Goal: Navigation & Orientation: Go to known website

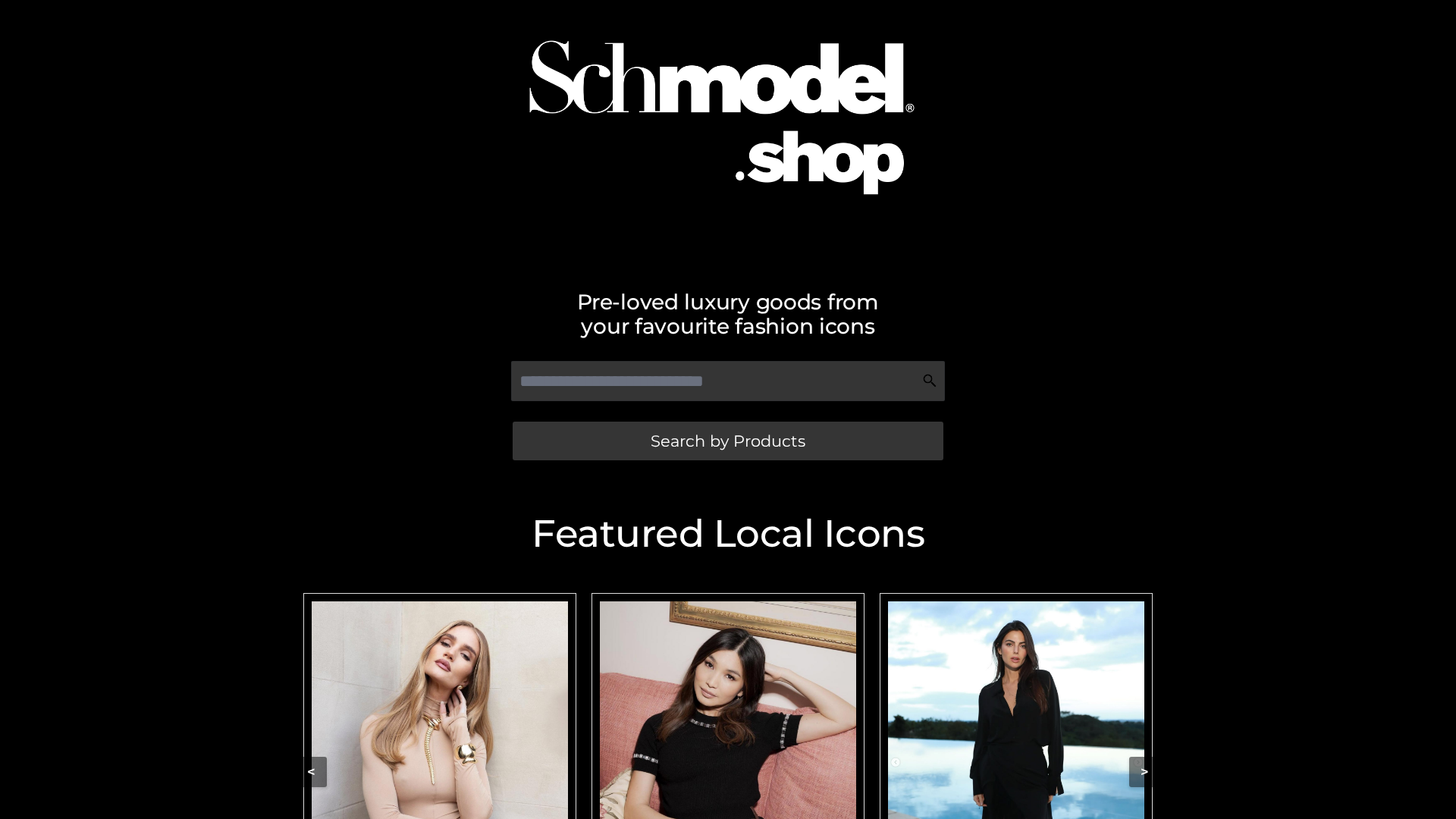
scroll to position [62, 0]
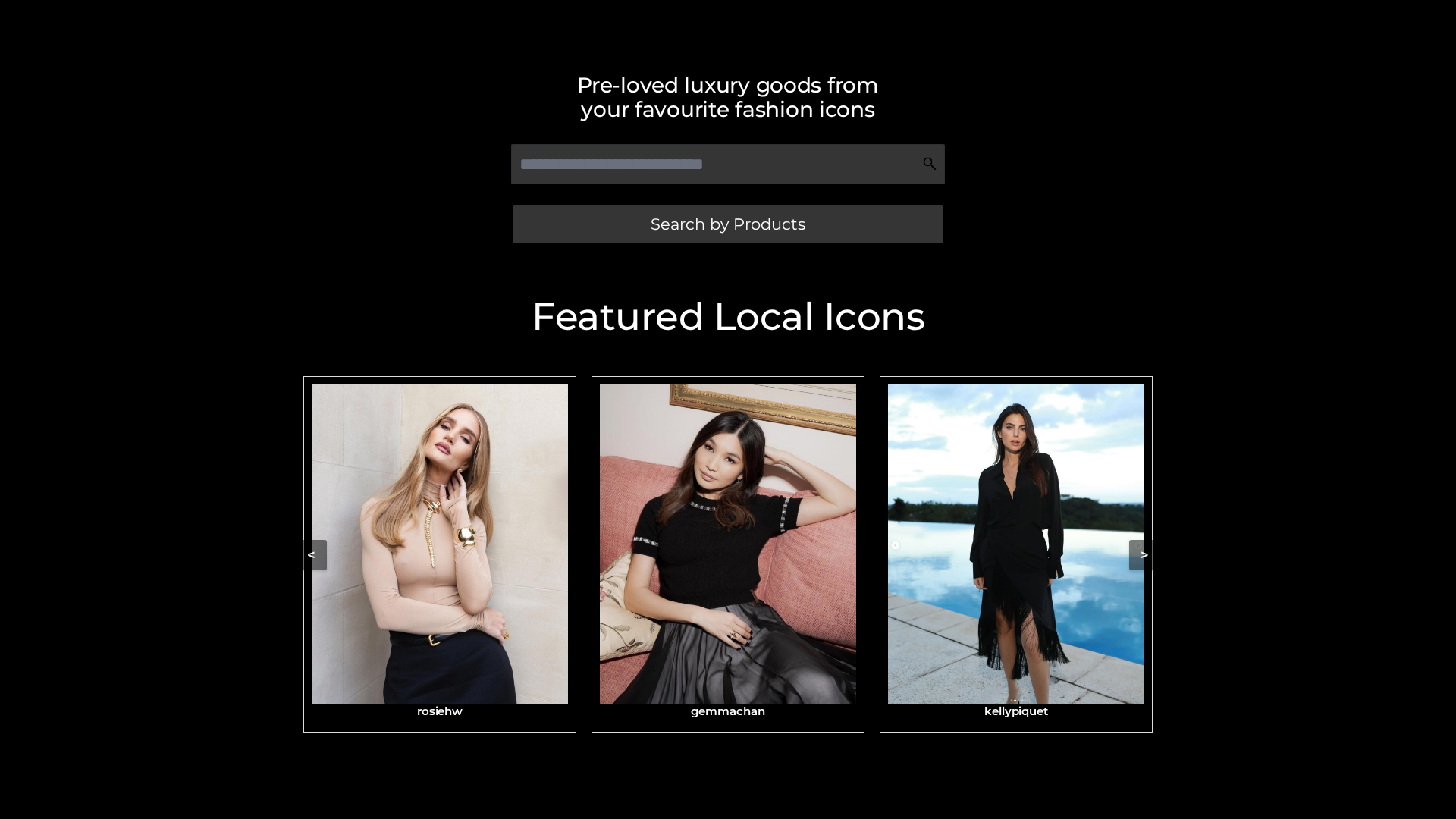
scroll to position [322, 0]
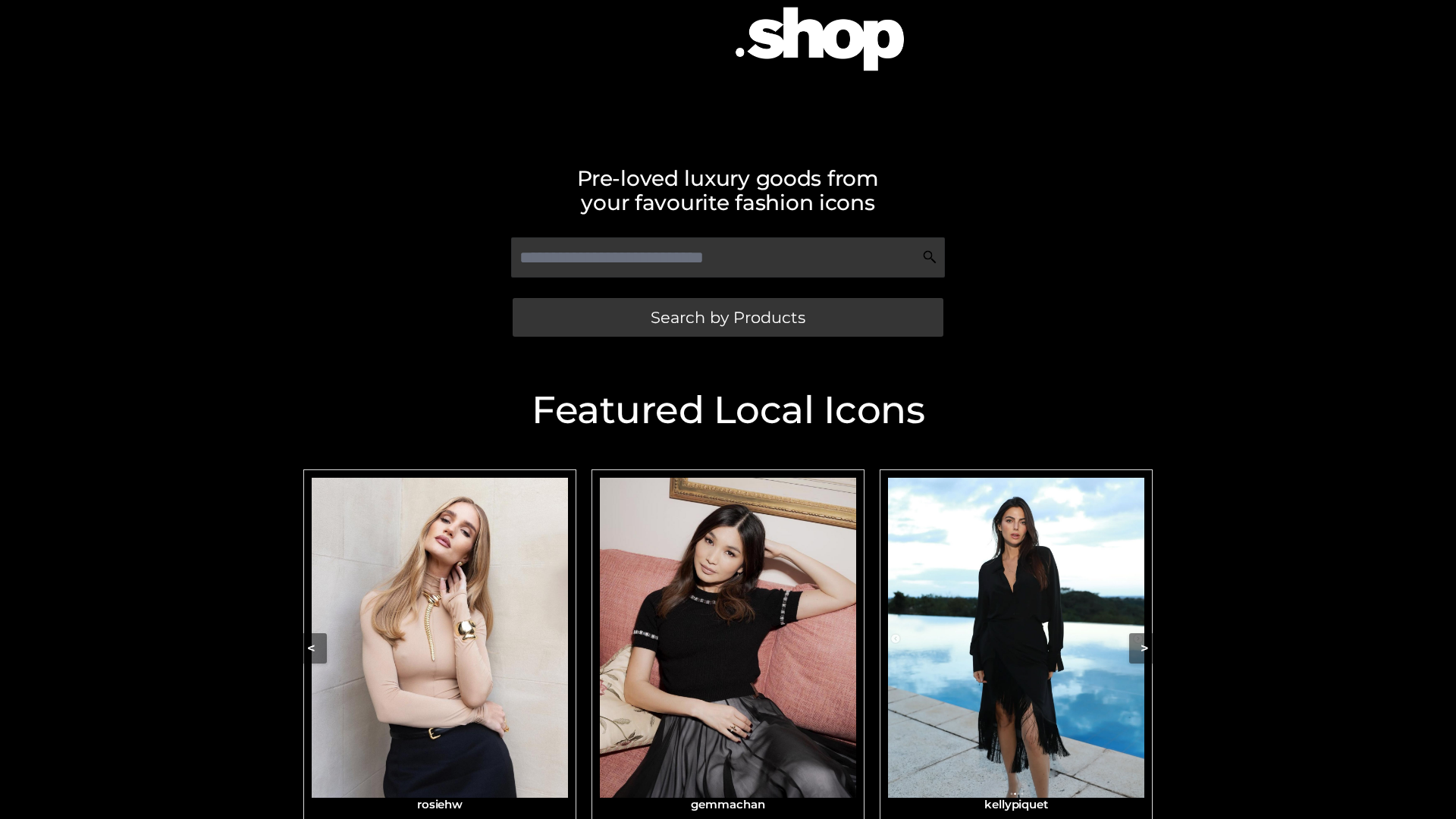
scroll to position [322, 0]
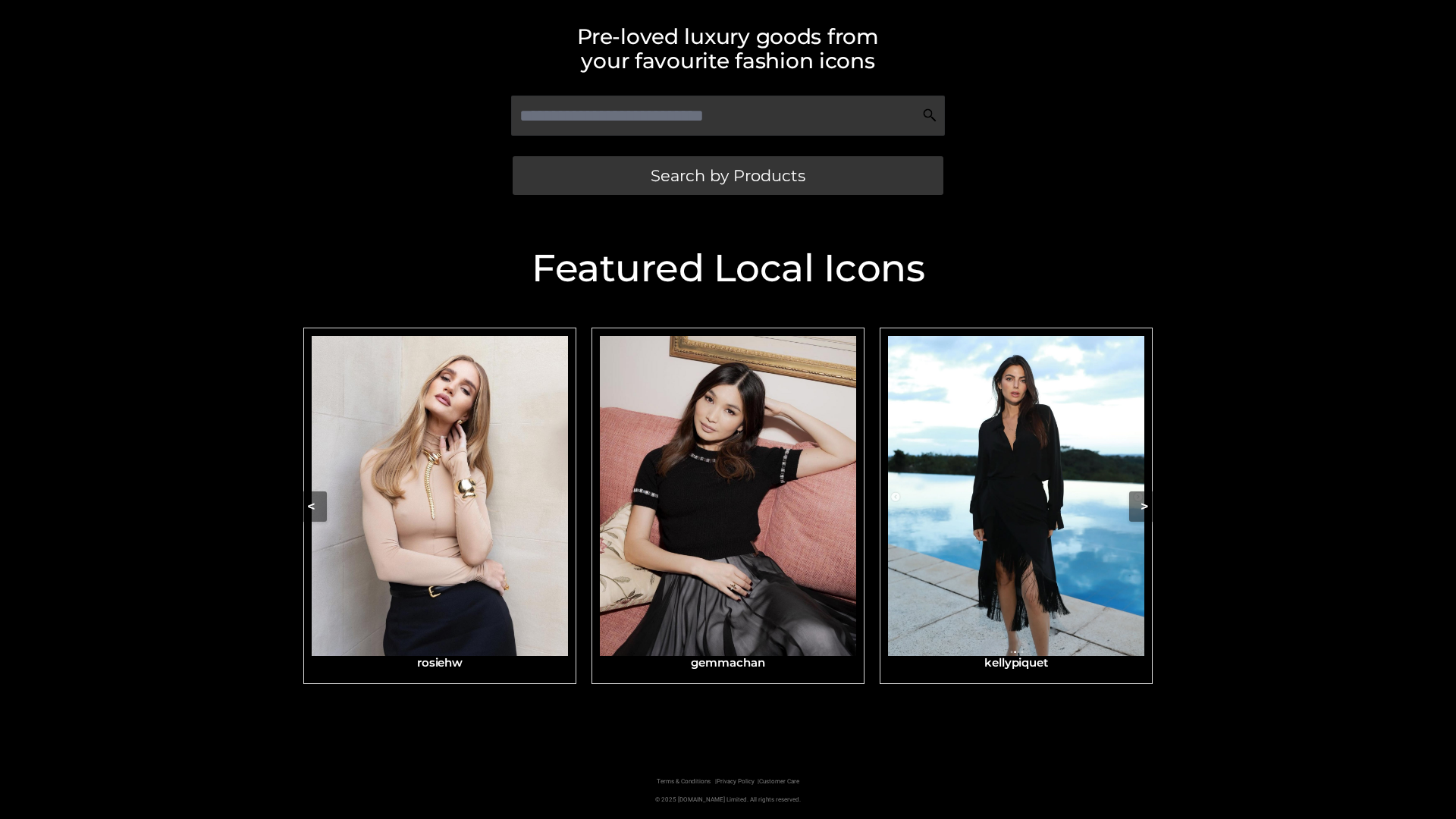
scroll to position [322, 0]
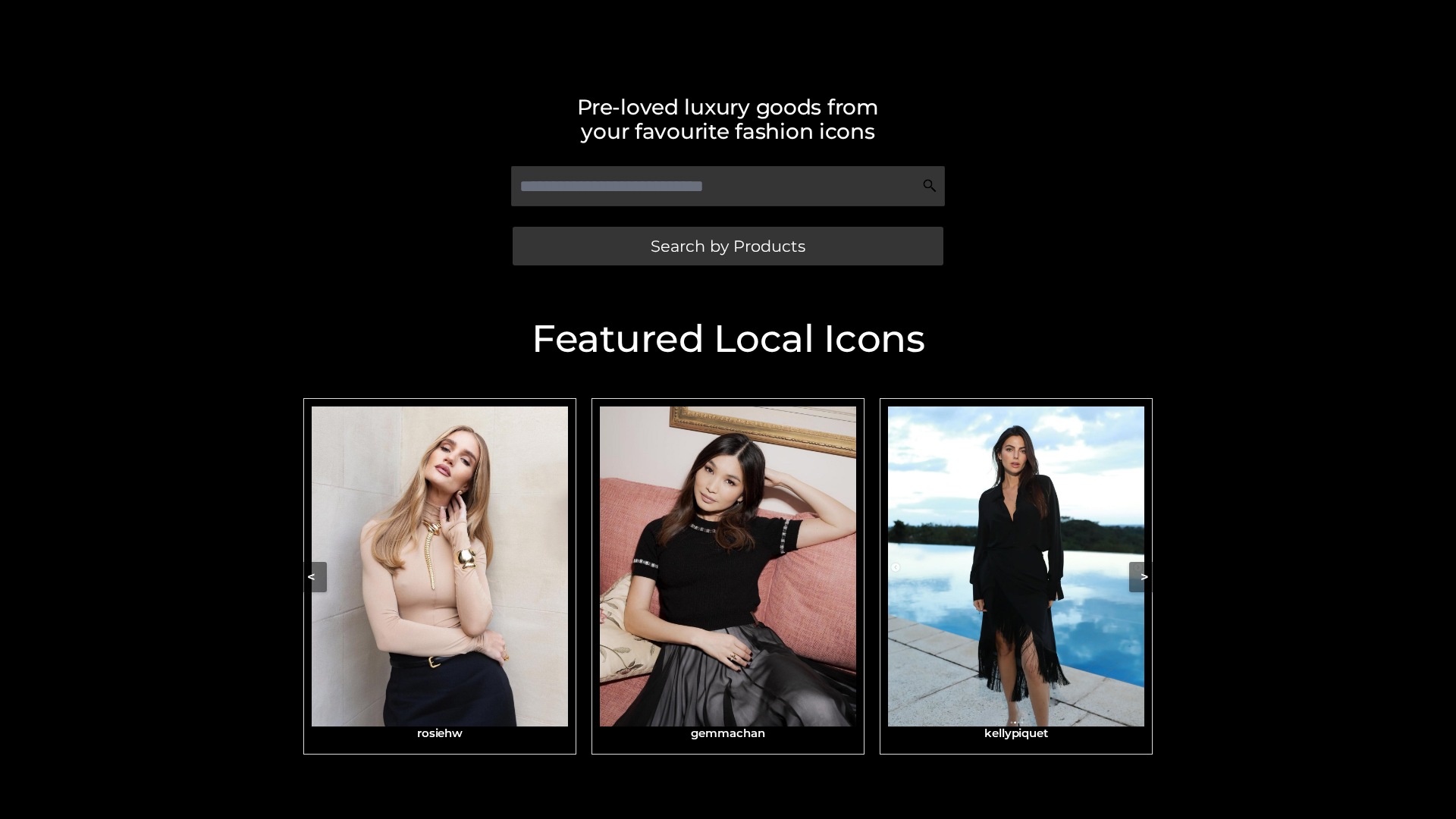
scroll to position [317, 0]
